Goal: Information Seeking & Learning: Find specific fact

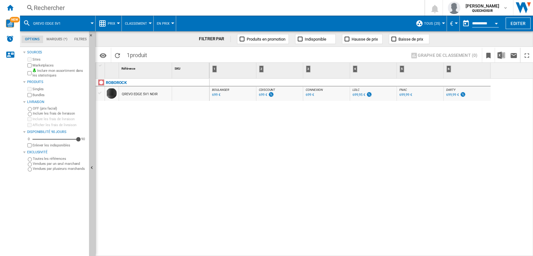
click at [167, 8] on div "Rechercher" at bounding box center [221, 7] width 375 height 9
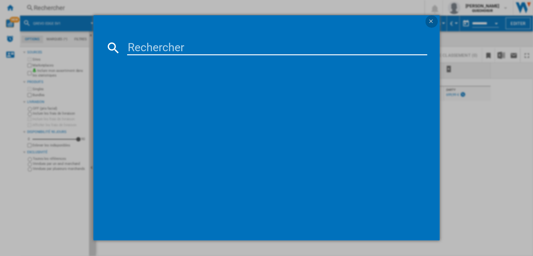
click at [436, 18] on button "button" at bounding box center [432, 21] width 12 height 12
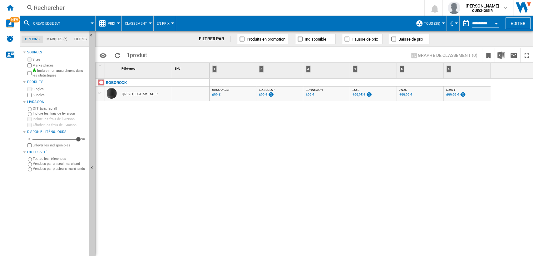
click at [77, 12] on div "Rechercher" at bounding box center [221, 7] width 375 height 9
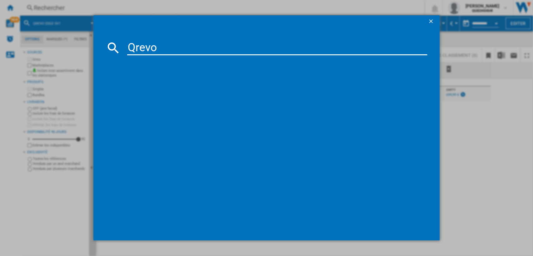
click at [135, 46] on input "Qrevo" at bounding box center [277, 47] width 301 height 15
type input "Q revo"
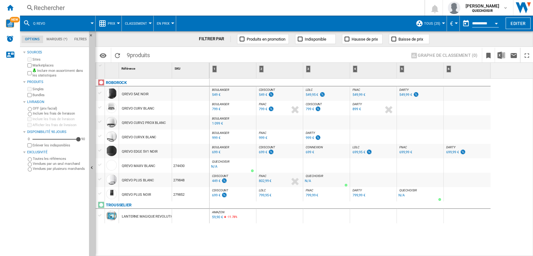
click at [408, 95] on div "549,99 €" at bounding box center [406, 95] width 12 height 4
click at [161, 236] on div "ROBOROCK QREVO 5AE NOIR QREVO CURV BLANC QREVO CURV2 PROX BLANC QREVO CURVX BLA…" at bounding box center [153, 166] width 114 height 175
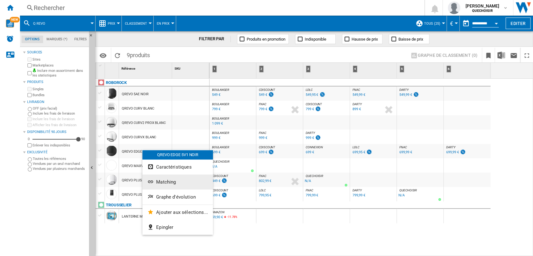
click at [163, 180] on span "Matching" at bounding box center [166, 182] width 20 height 6
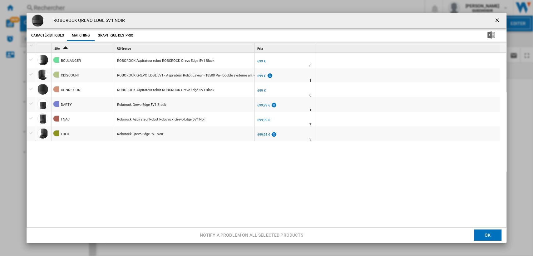
click at [124, 164] on div "BOULANGER ROBOROCK Aspirateur robot ROBOROCK Qrevo Edge 5V1 Black FR BOULANGER …" at bounding box center [269, 141] width 467 height 176
click at [495, 21] on ng-md-icon "getI18NText('BUTTONS.CLOSE_DIALOG')" at bounding box center [497, 20] width 7 height 7
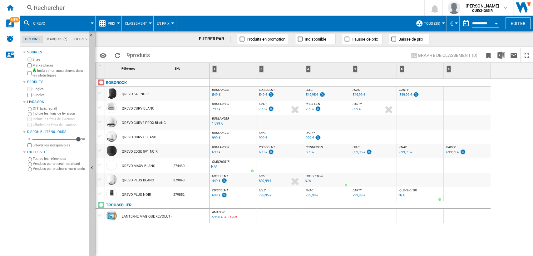
click at [182, 244] on div "ROBOROCK QREVO 5AE NOIR QREVO CURV BLANC QREVO CURV2 PROX BLANC QREVO CURVX BLA…" at bounding box center [153, 166] width 114 height 175
click at [130, 93] on div "QREVO 5AE NOIR" at bounding box center [135, 94] width 27 height 14
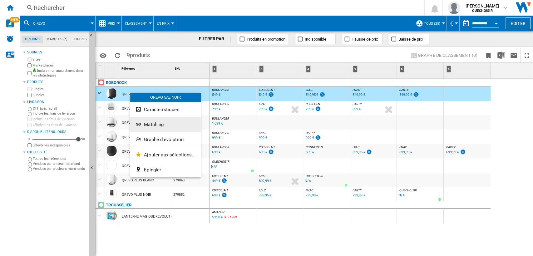
click at [154, 123] on span "Matching" at bounding box center [154, 125] width 20 height 6
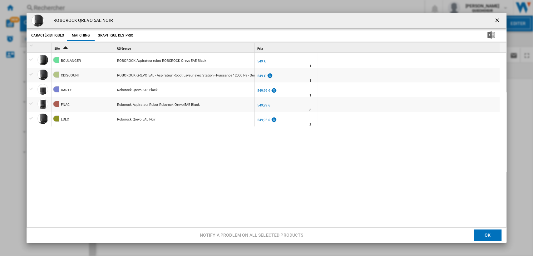
click at [155, 153] on div "BOULANGER ROBOROCK Aspirateur robot ROBOROCK Qrevo 5AE Black FR BOULANGER -1.0 …" at bounding box center [269, 141] width 467 height 176
click at [498, 17] on button "Product popup" at bounding box center [498, 20] width 12 height 12
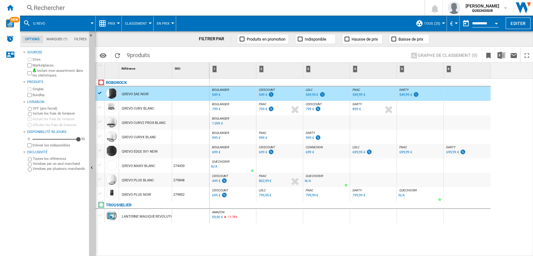
click at [82, 8] on div "Rechercher" at bounding box center [221, 7] width 375 height 9
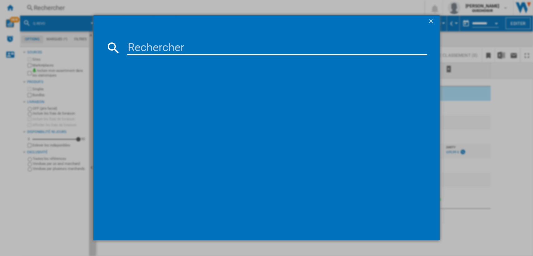
click at [201, 44] on input at bounding box center [277, 47] width 301 height 15
type input "WMW47"
